Goal: Check status: Check status

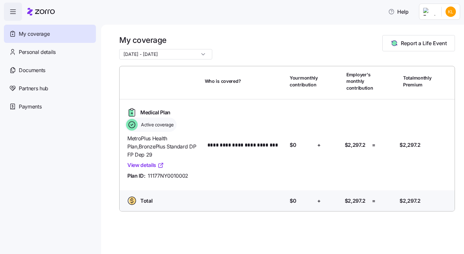
click at [152, 145] on span "MetroPlus Health Plan , BronzePlus Standard DP FP Dep 29" at bounding box center [163, 146] width 72 height 24
click at [53, 57] on div "Personal details" at bounding box center [50, 52] width 92 height 18
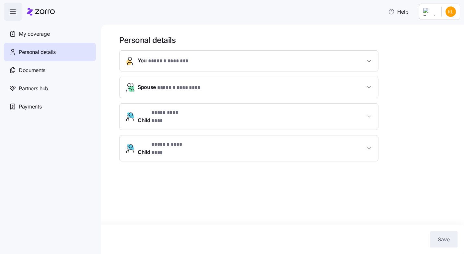
click at [190, 58] on span "* ****** ******* *" at bounding box center [171, 61] width 47 height 8
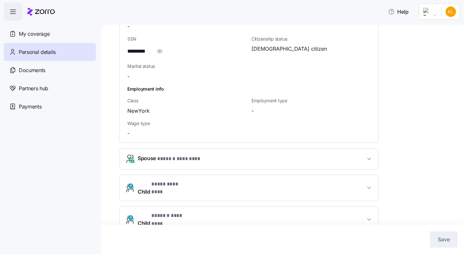
scroll to position [227, 0]
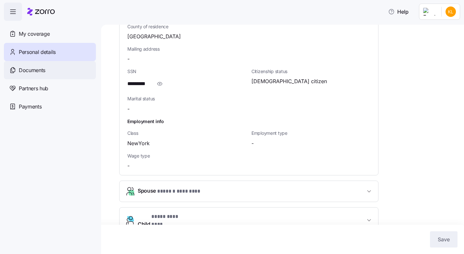
click at [51, 73] on div "Documents" at bounding box center [50, 70] width 92 height 18
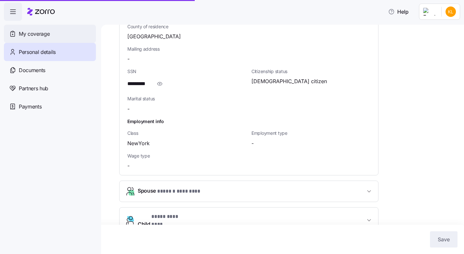
click at [23, 32] on span "My coverage" at bounding box center [34, 34] width 31 height 8
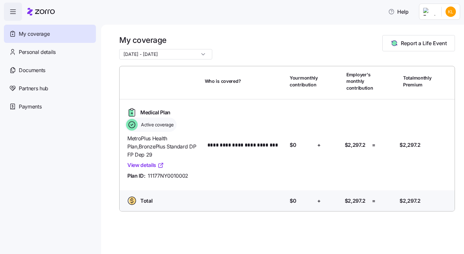
click at [164, 118] on div "Medical Plan Active coverage" at bounding box center [164, 119] width 78 height 25
click at [162, 125] on span "Active coverage" at bounding box center [156, 124] width 35 height 6
click at [153, 167] on link "View details" at bounding box center [145, 165] width 37 height 8
click at [179, 177] on span "11177NY0010002" at bounding box center [168, 176] width 41 height 8
click at [452, 16] on html "**********" at bounding box center [232, 125] width 464 height 250
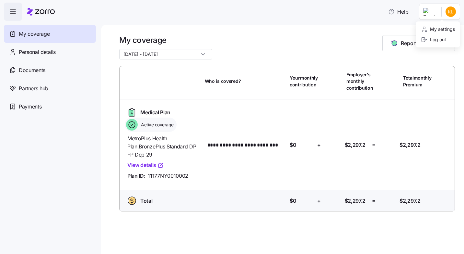
click at [16, 12] on html "**********" at bounding box center [232, 125] width 464 height 250
click at [16, 12] on icon "button" at bounding box center [13, 12] width 8 height 8
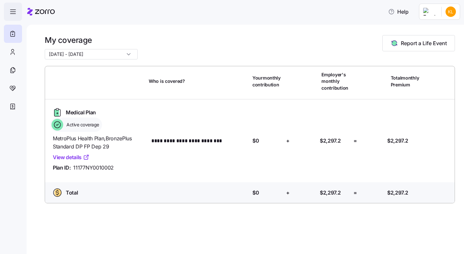
click at [15, 14] on icon "button" at bounding box center [13, 12] width 8 height 8
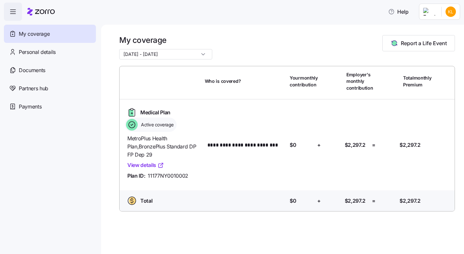
click at [166, 175] on span "11177NY0010002" at bounding box center [168, 176] width 41 height 8
click at [144, 167] on link "View details" at bounding box center [145, 165] width 37 height 8
click at [160, 131] on div "Active coverage" at bounding box center [151, 124] width 52 height 14
drag, startPoint x: 154, startPoint y: 125, endPoint x: 143, endPoint y: 123, distance: 11.1
click at [152, 124] on span "Active coverage" at bounding box center [156, 124] width 35 height 6
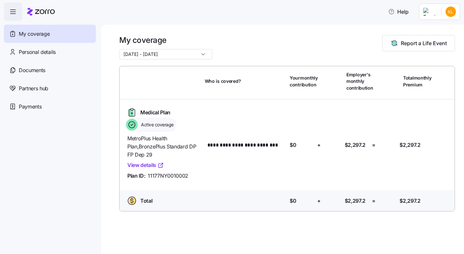
click at [134, 121] on icon at bounding box center [132, 125] width 12 height 12
click at [131, 110] on icon at bounding box center [132, 109] width 3 height 2
drag, startPoint x: 131, startPoint y: 116, endPoint x: 134, endPoint y: 123, distance: 7.6
click at [131, 116] on icon at bounding box center [132, 112] width 10 height 10
